Goal: Use online tool/utility

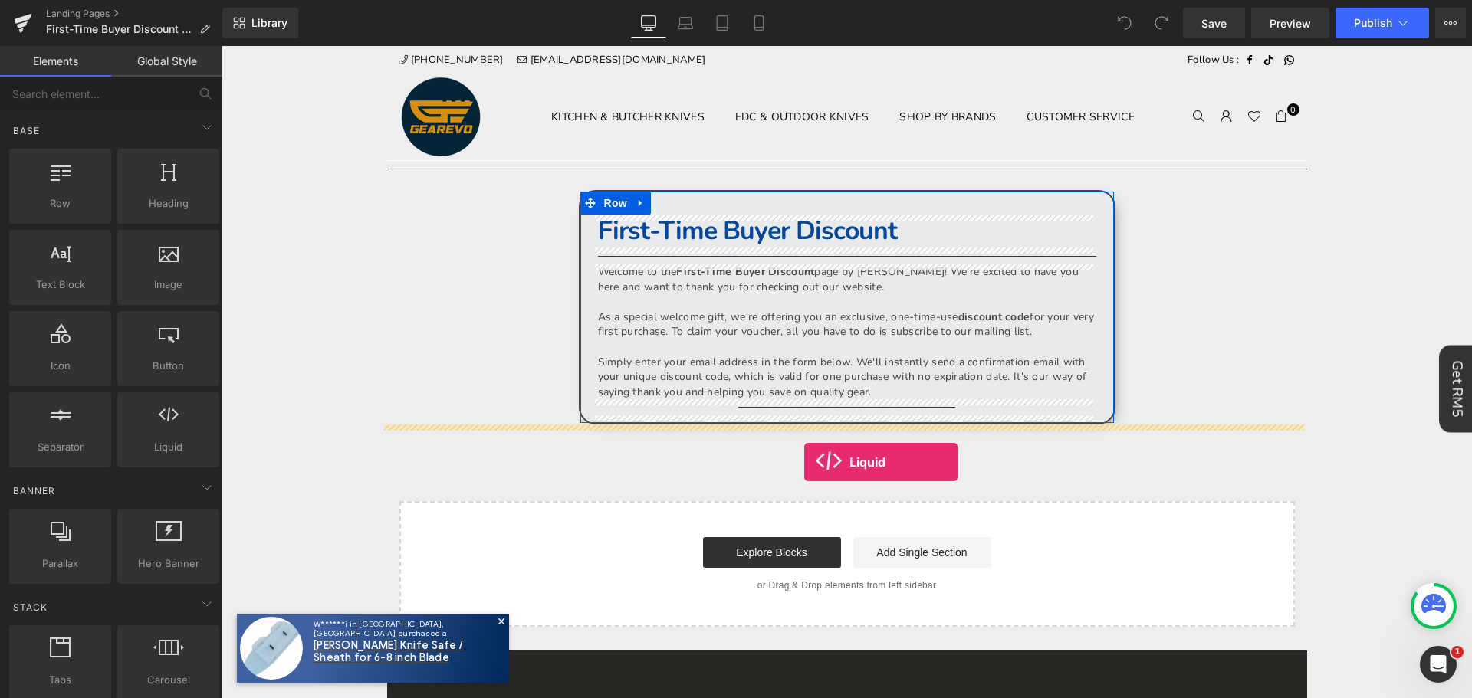
drag, startPoint x: 387, startPoint y: 479, endPoint x: 804, endPoint y: 462, distance: 417.3
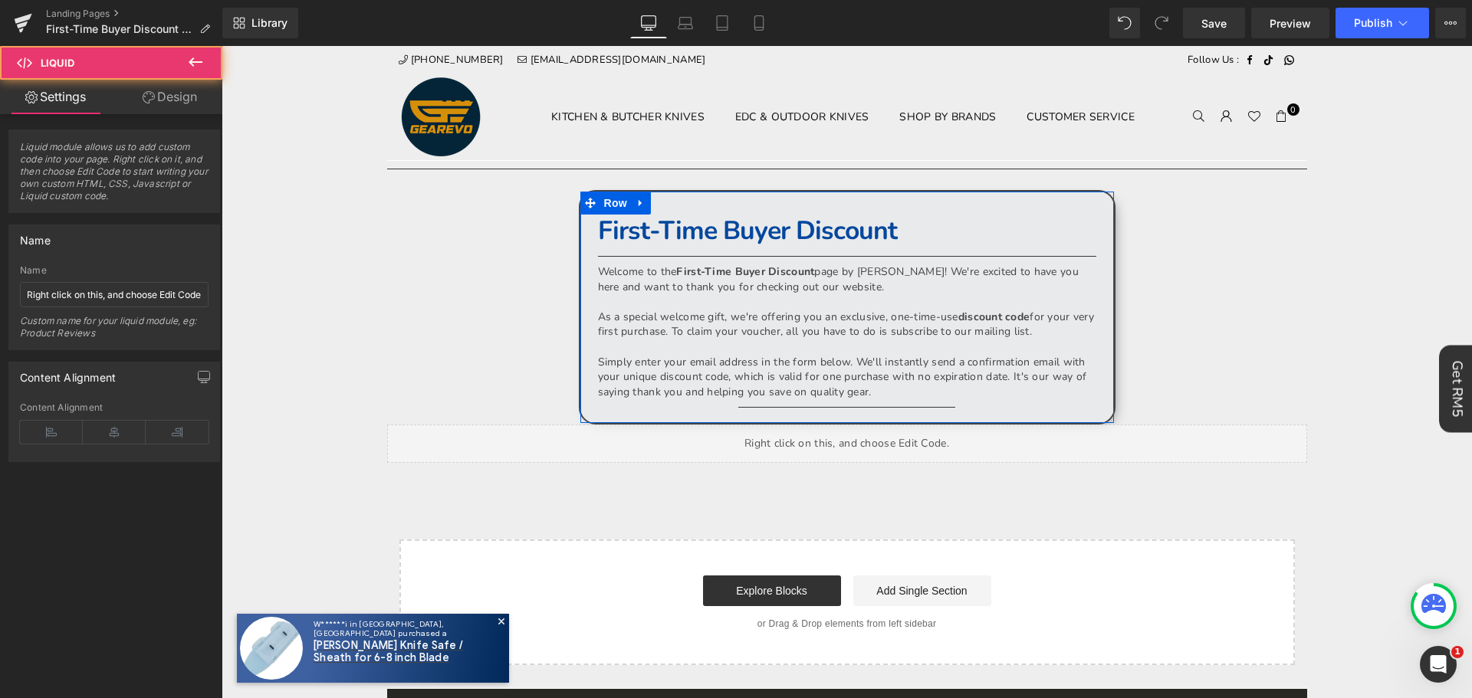
scroll to position [153, 0]
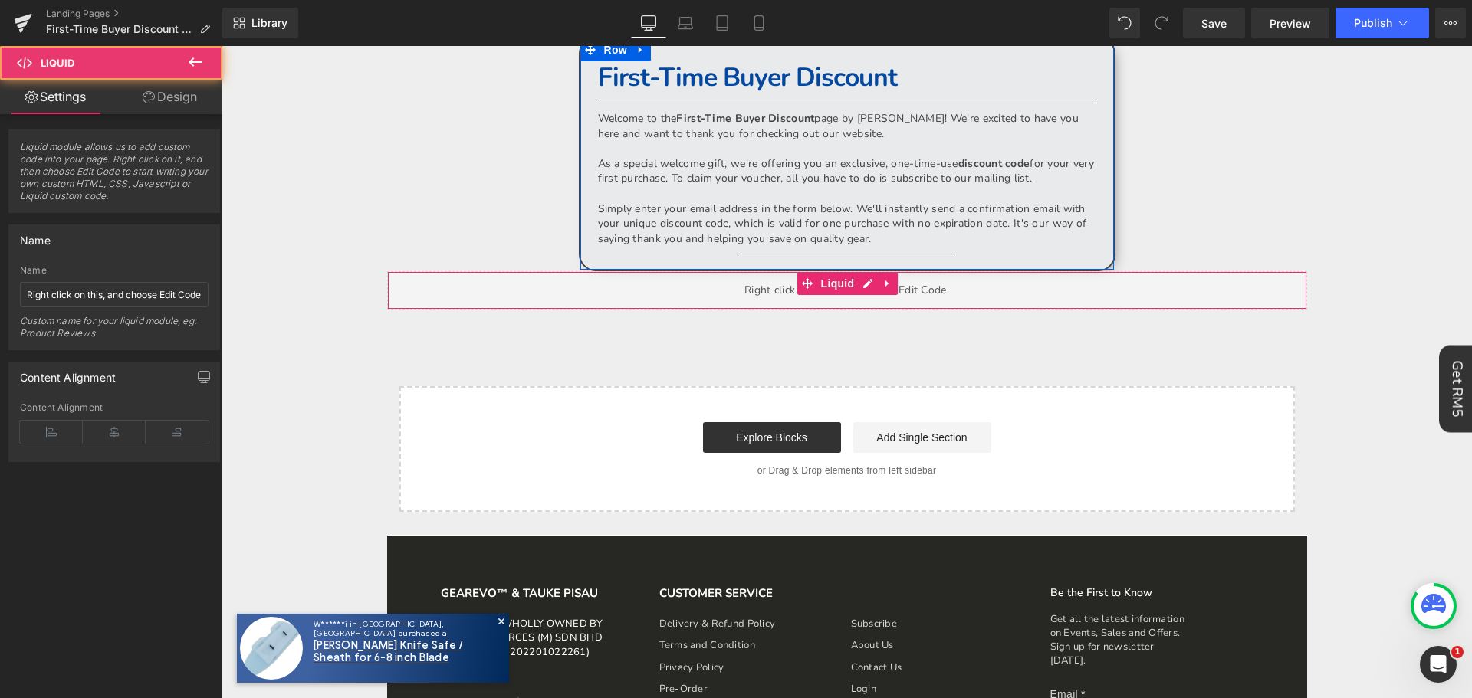
click at [781, 296] on div "Liquid" at bounding box center [847, 290] width 920 height 38
click at [732, 287] on div "Liquid" at bounding box center [847, 290] width 920 height 38
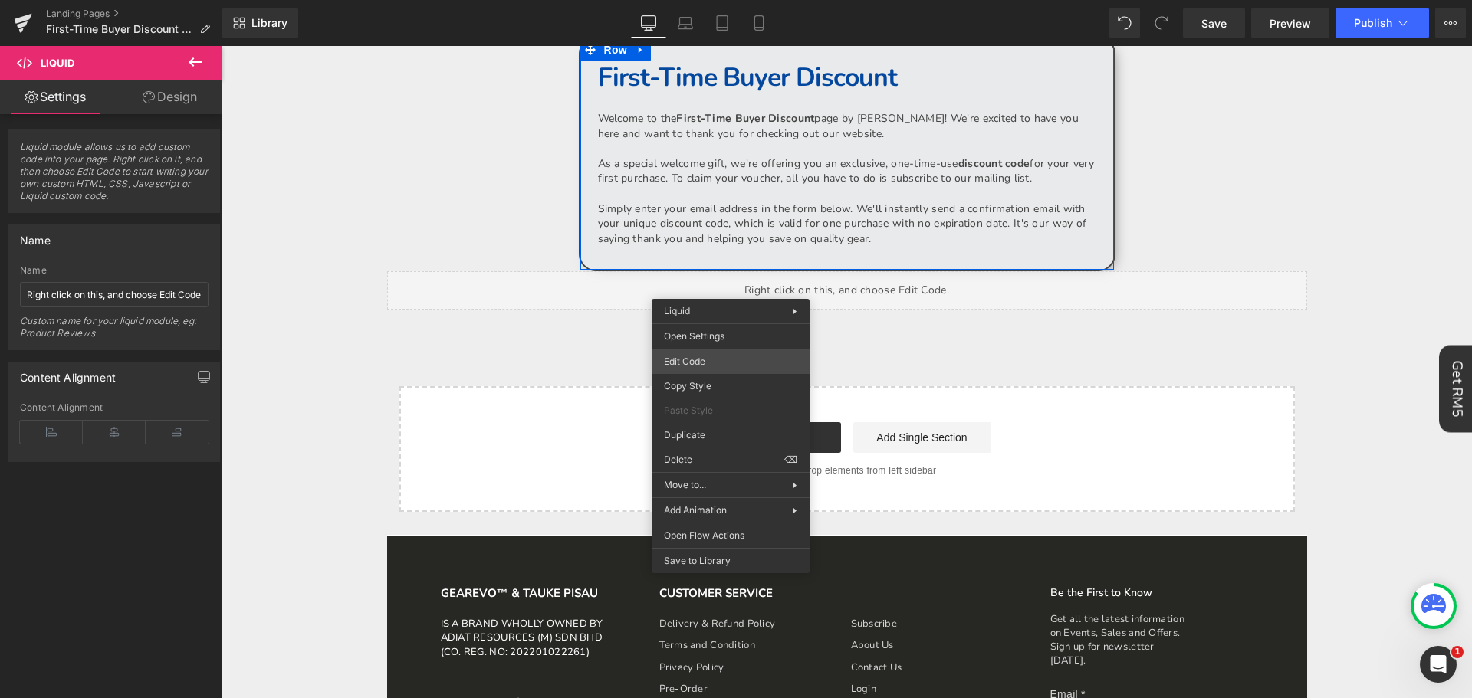
click at [746, 0] on div "Liquid You are previewing how the will restyle your page. You can not edit Elem…" at bounding box center [736, 0] width 1472 height 0
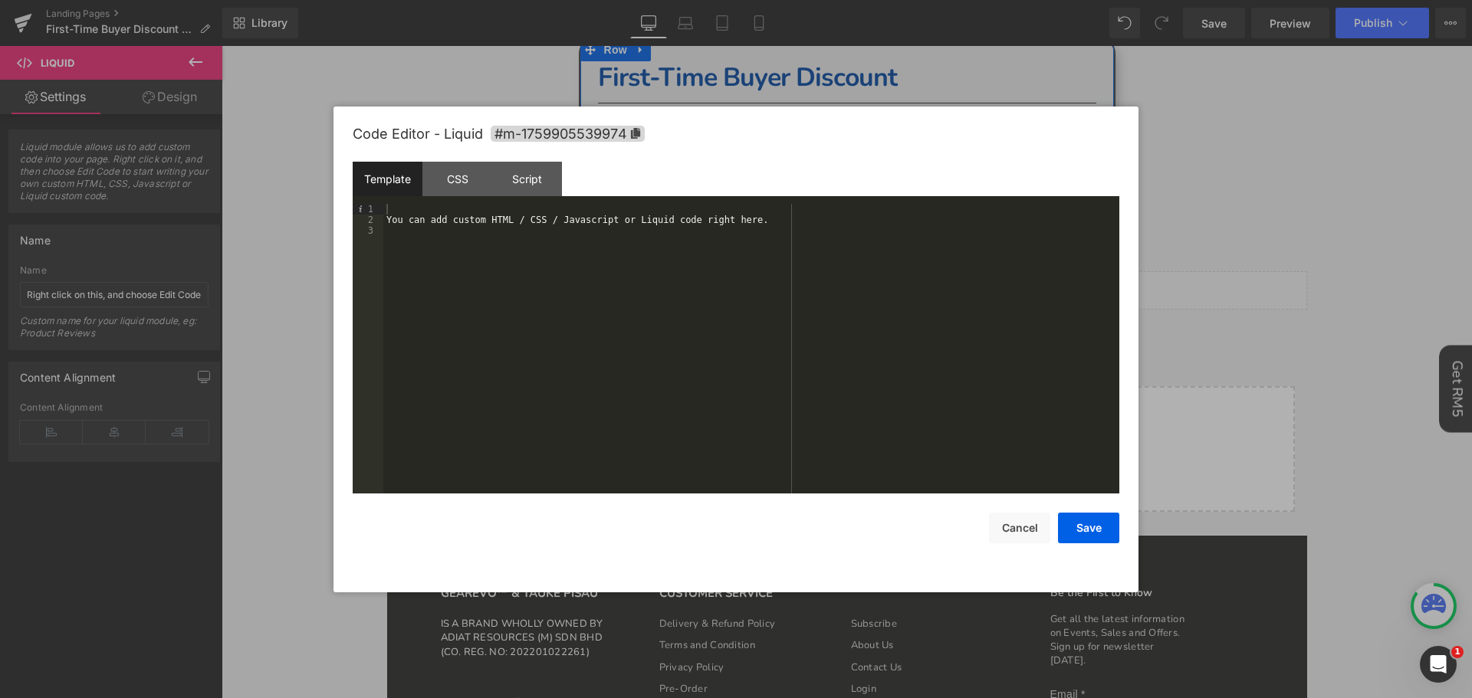
click at [583, 228] on div "You can add custom HTML / CSS / Javascript or Liquid code right here." at bounding box center [751, 359] width 736 height 311
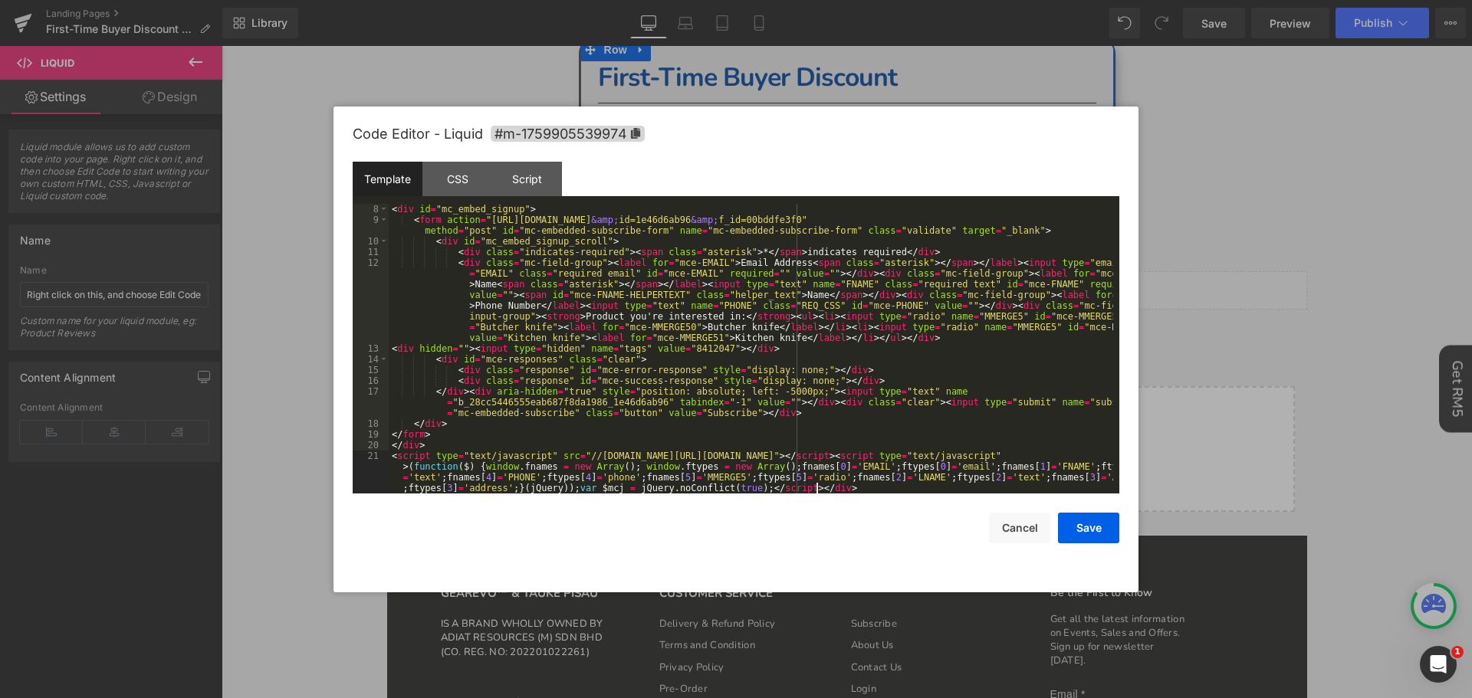
scroll to position [75, 0]
click at [1092, 528] on button "Save" at bounding box center [1088, 528] width 61 height 31
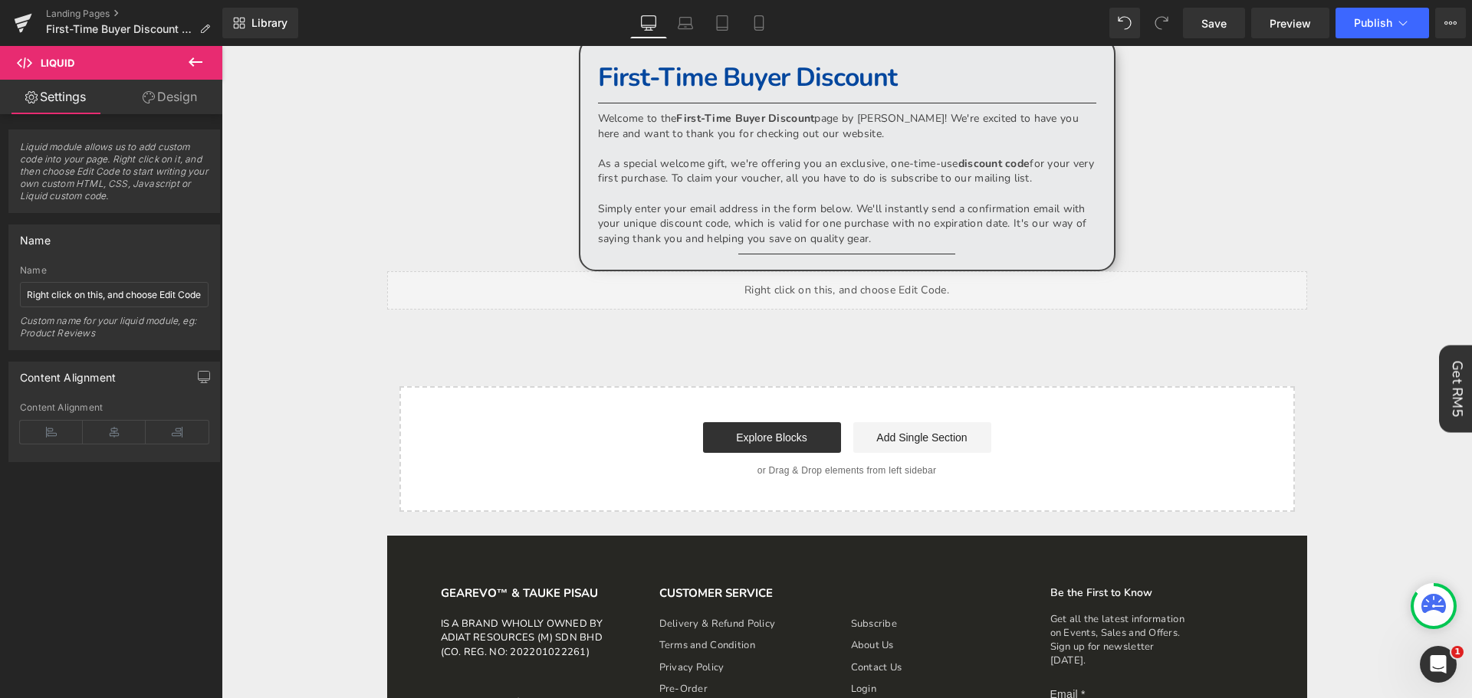
click at [1228, 7] on div "Library Desktop Desktop Laptop Tablet Mobile Save Preview Publish Scheduled Vie…" at bounding box center [846, 23] width 1249 height 46
click at [1230, 15] on link "Save" at bounding box center [1214, 23] width 62 height 31
click at [1275, 20] on span "Preview" at bounding box center [1289, 23] width 41 height 16
click at [173, 62] on button at bounding box center [196, 63] width 54 height 34
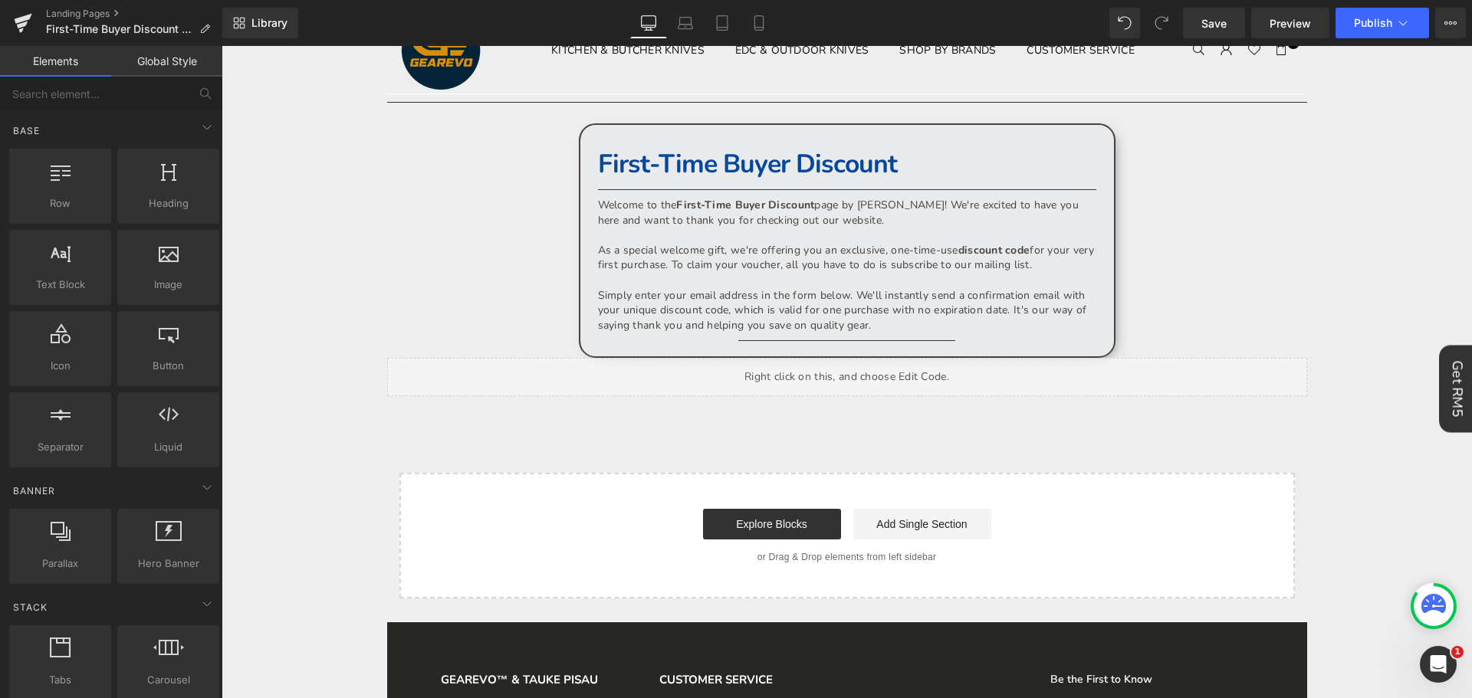
scroll to position [0, 0]
